Goal: Obtain resource: Obtain resource

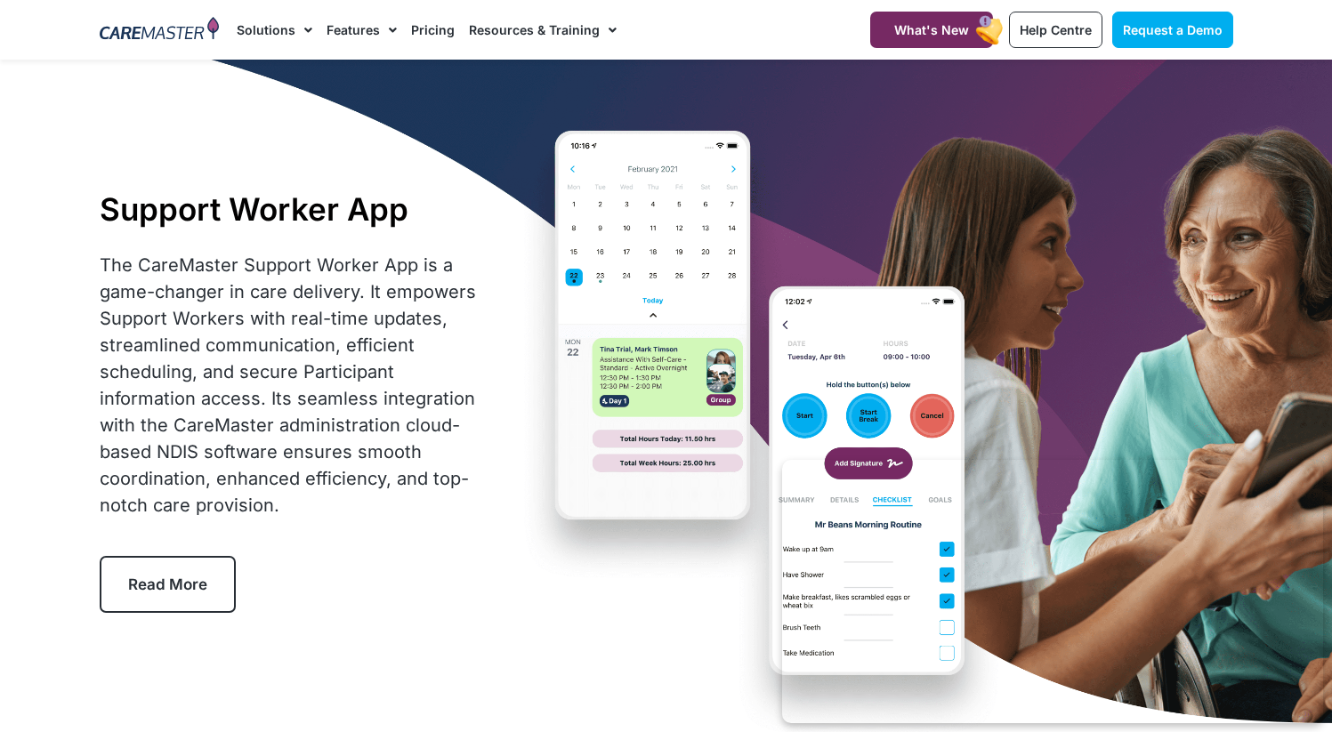
click at [1001, 212] on div "Support Worker App The CareMaster Support Worker App is a game-changer in care …" at bounding box center [666, 401] width 1151 height 683
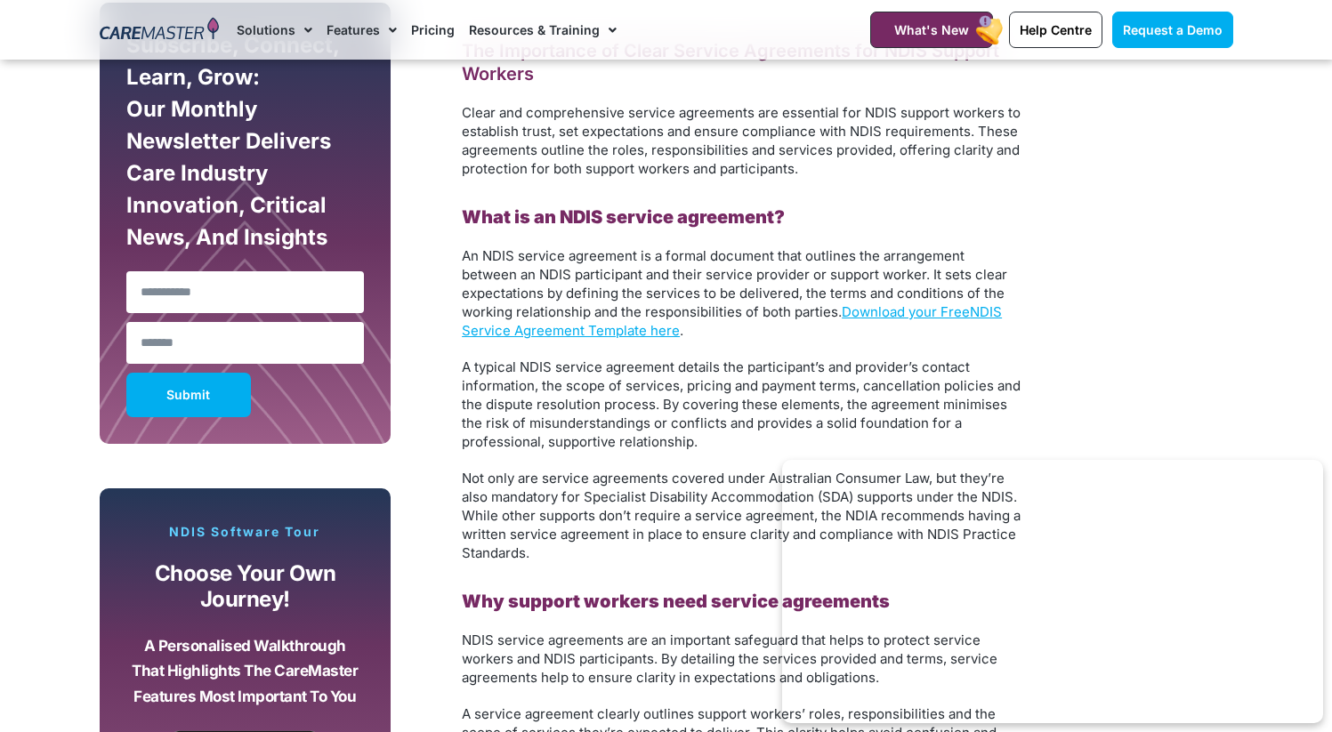
scroll to position [1059, 0]
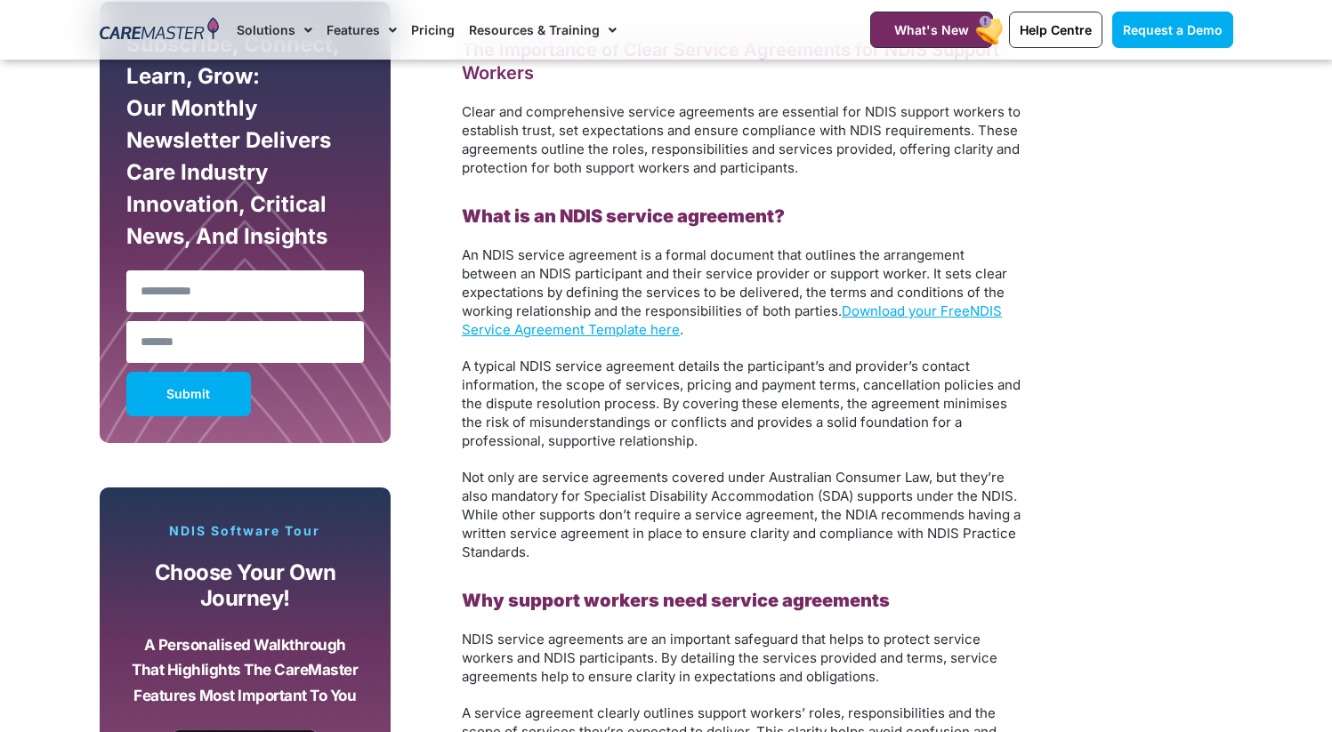
click at [698, 263] on p "An NDIS service agreement is a formal document that outlines the arrangement be…" at bounding box center [742, 292] width 560 height 93
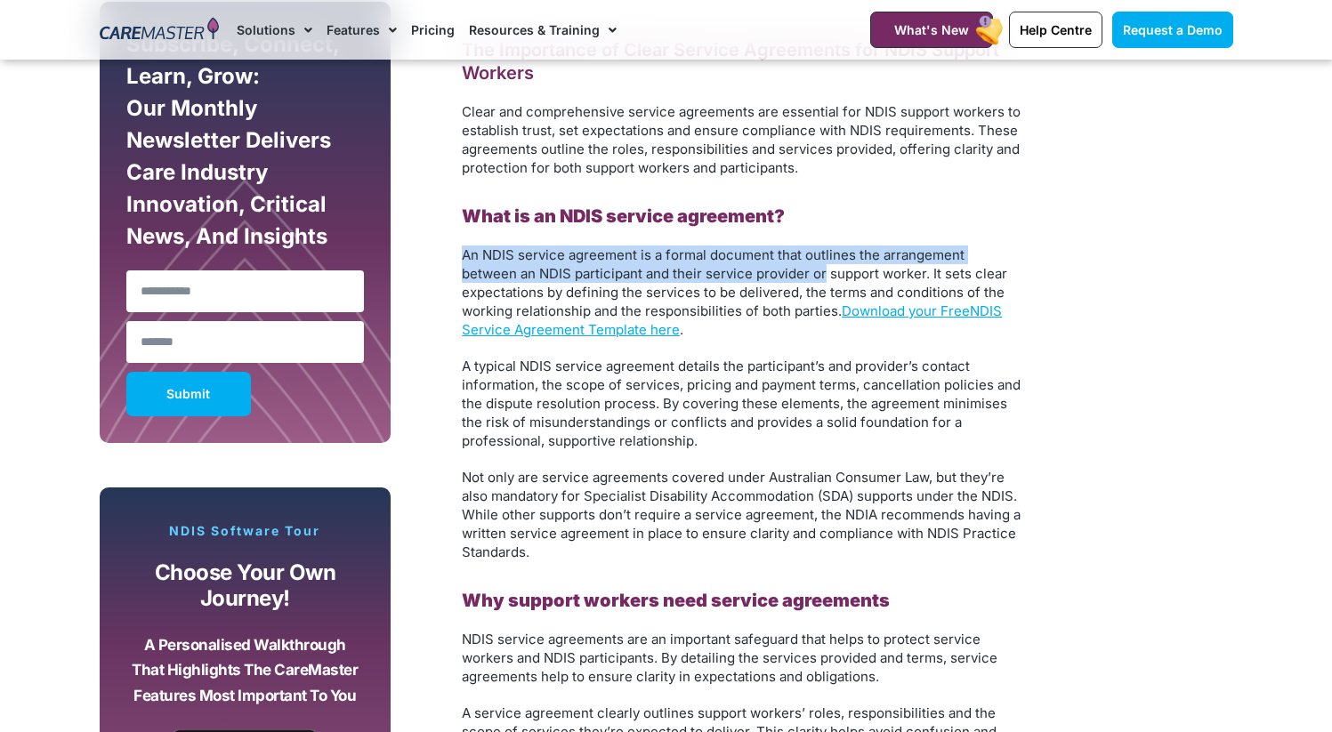
drag, startPoint x: 764, startPoint y: 240, endPoint x: 764, endPoint y: 276, distance: 35.6
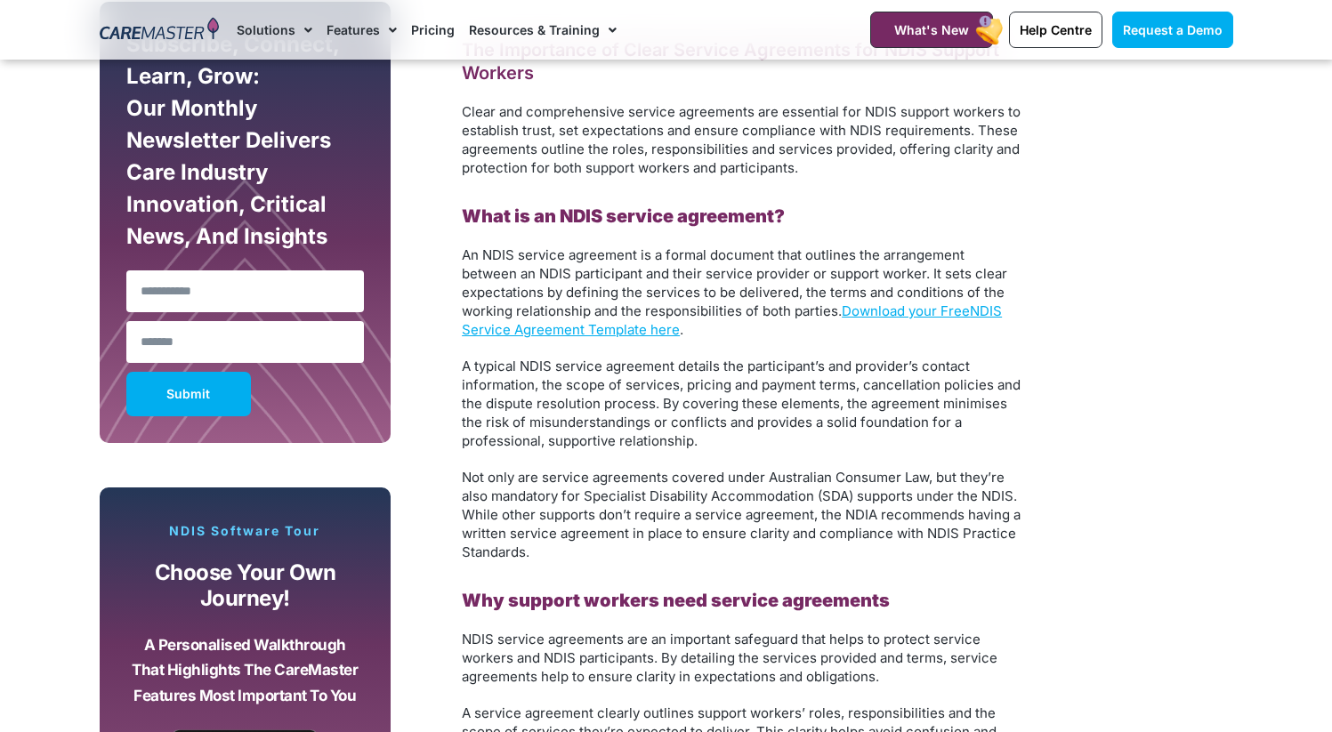
click at [758, 314] on span "An NDIS service agreement is a formal document that outlines the arrangement be…" at bounding box center [734, 282] width 545 height 73
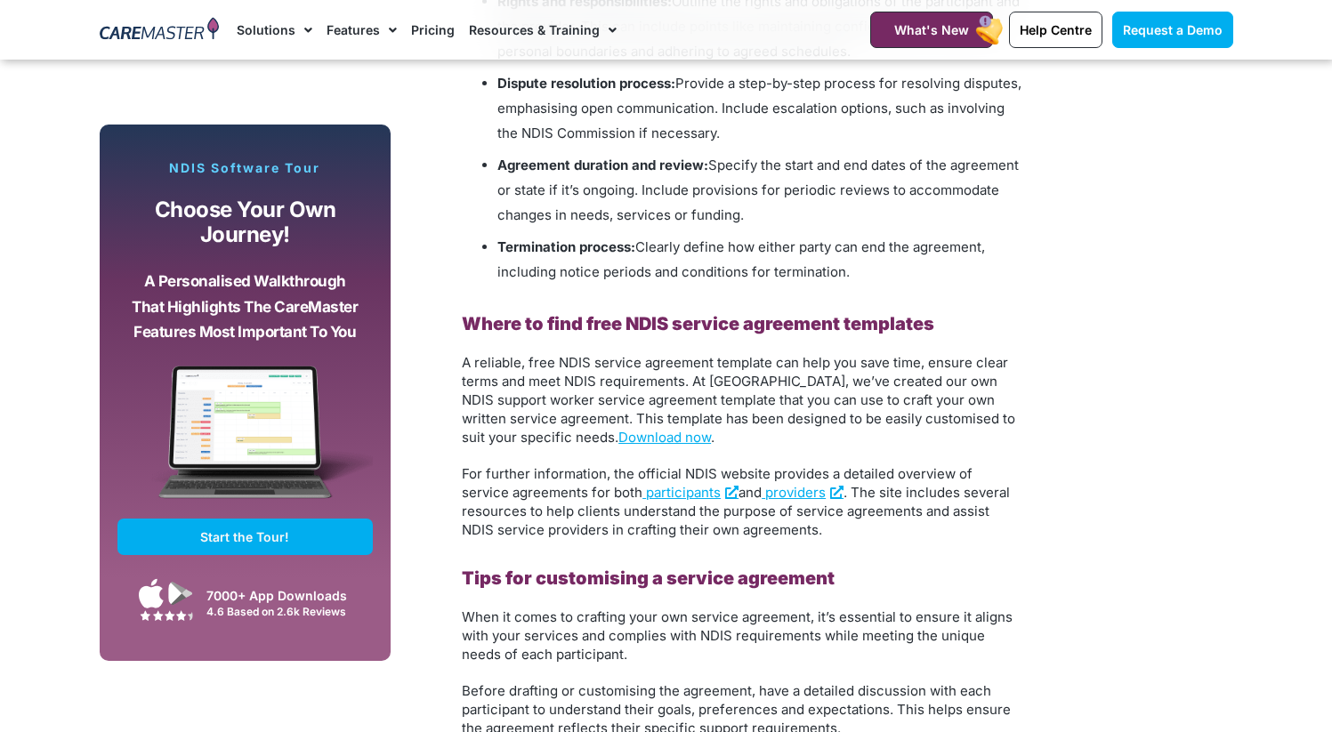
scroll to position [2319, 0]
